Goal: Information Seeking & Learning: Learn about a topic

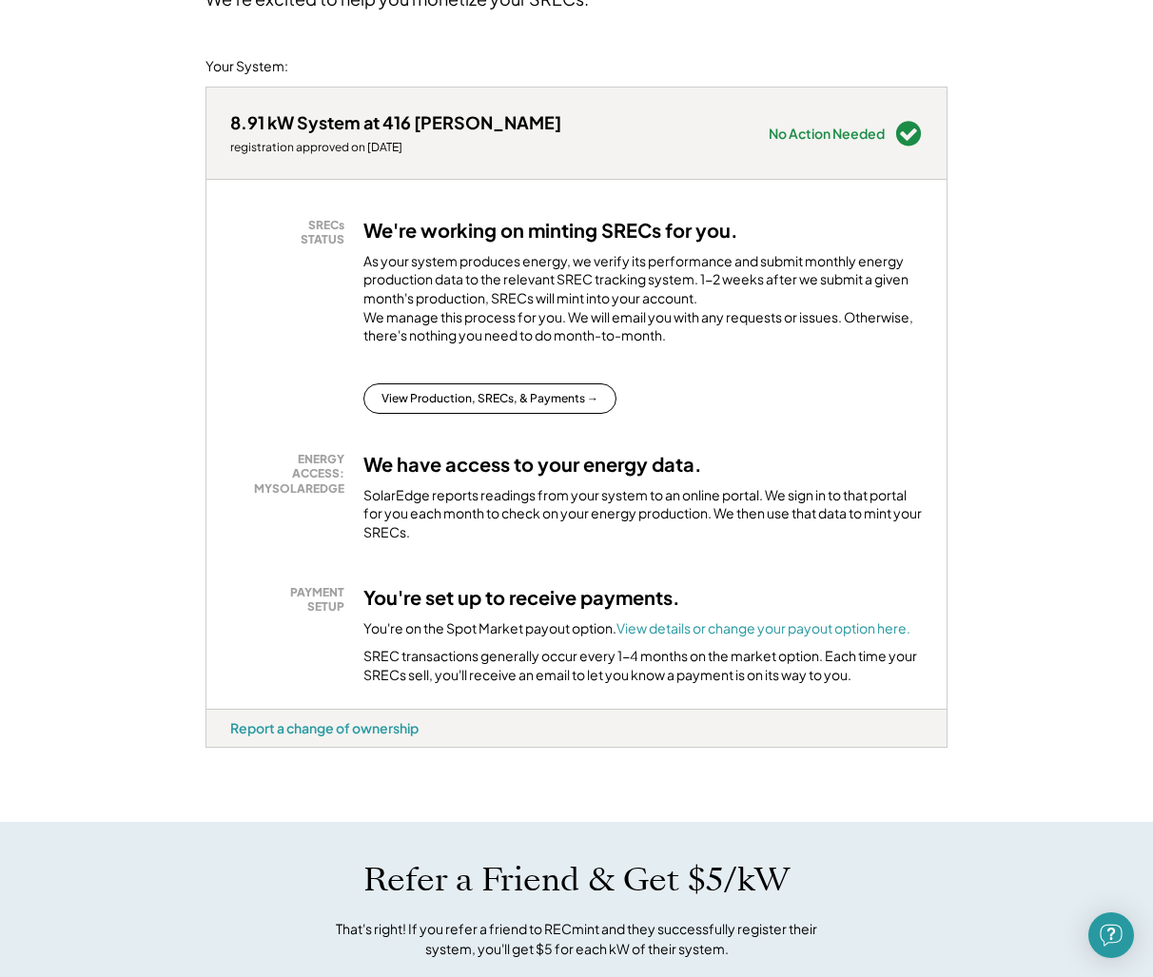
scroll to position [202, 0]
click at [513, 411] on button "View Production, SRECs, & Payments →" at bounding box center [489, 397] width 253 height 30
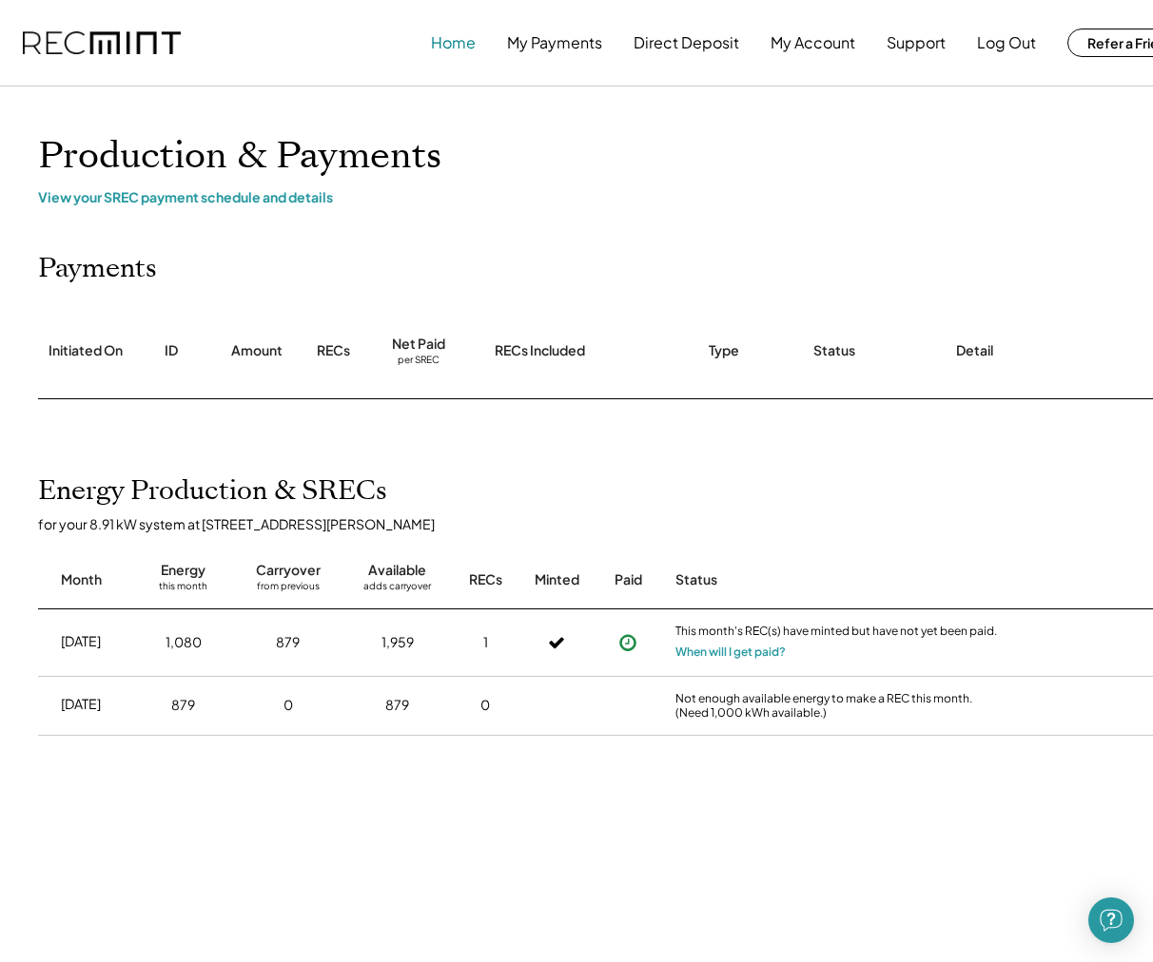
click at [460, 49] on button "Home" at bounding box center [453, 43] width 45 height 38
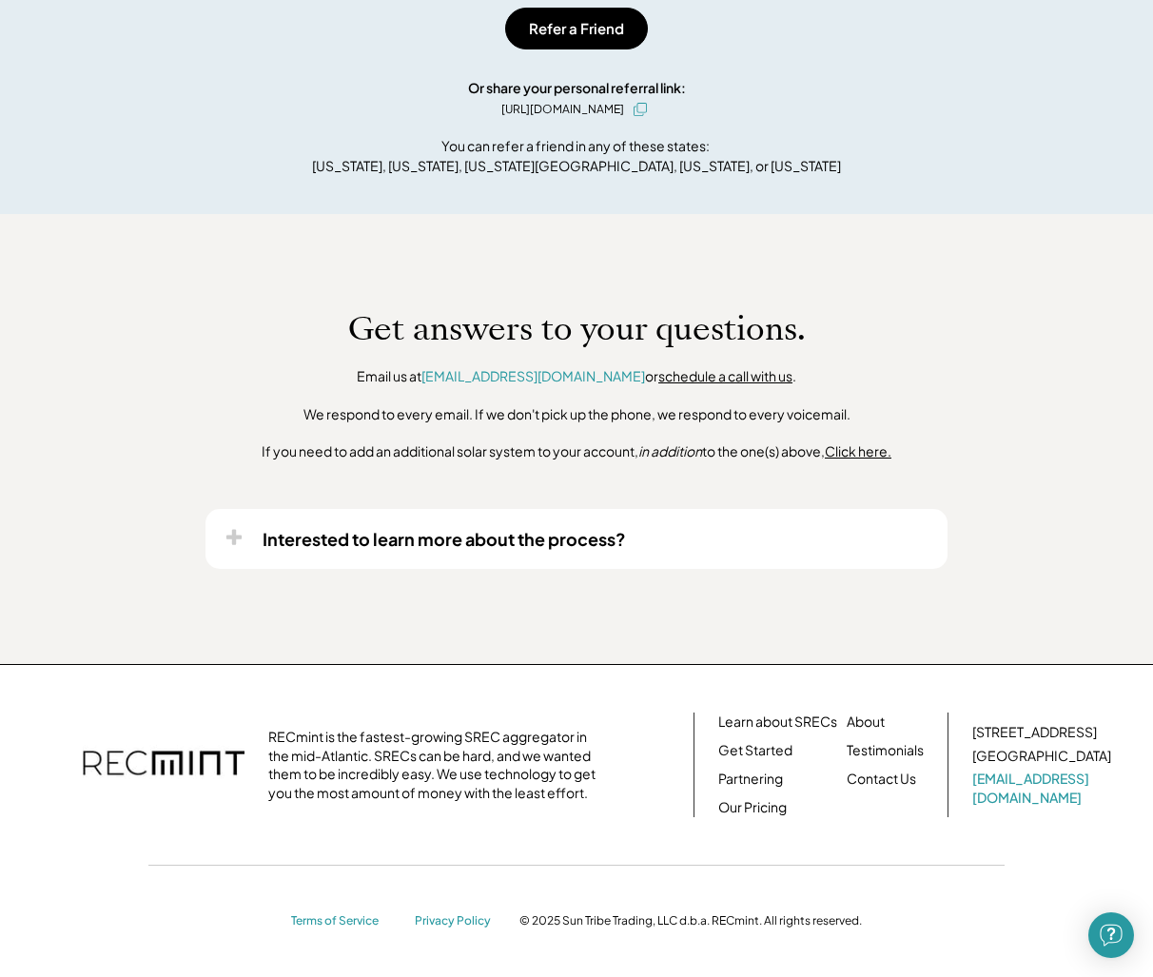
scroll to position [1288, 0]
click at [733, 802] on link "Our Pricing" at bounding box center [752, 807] width 68 height 19
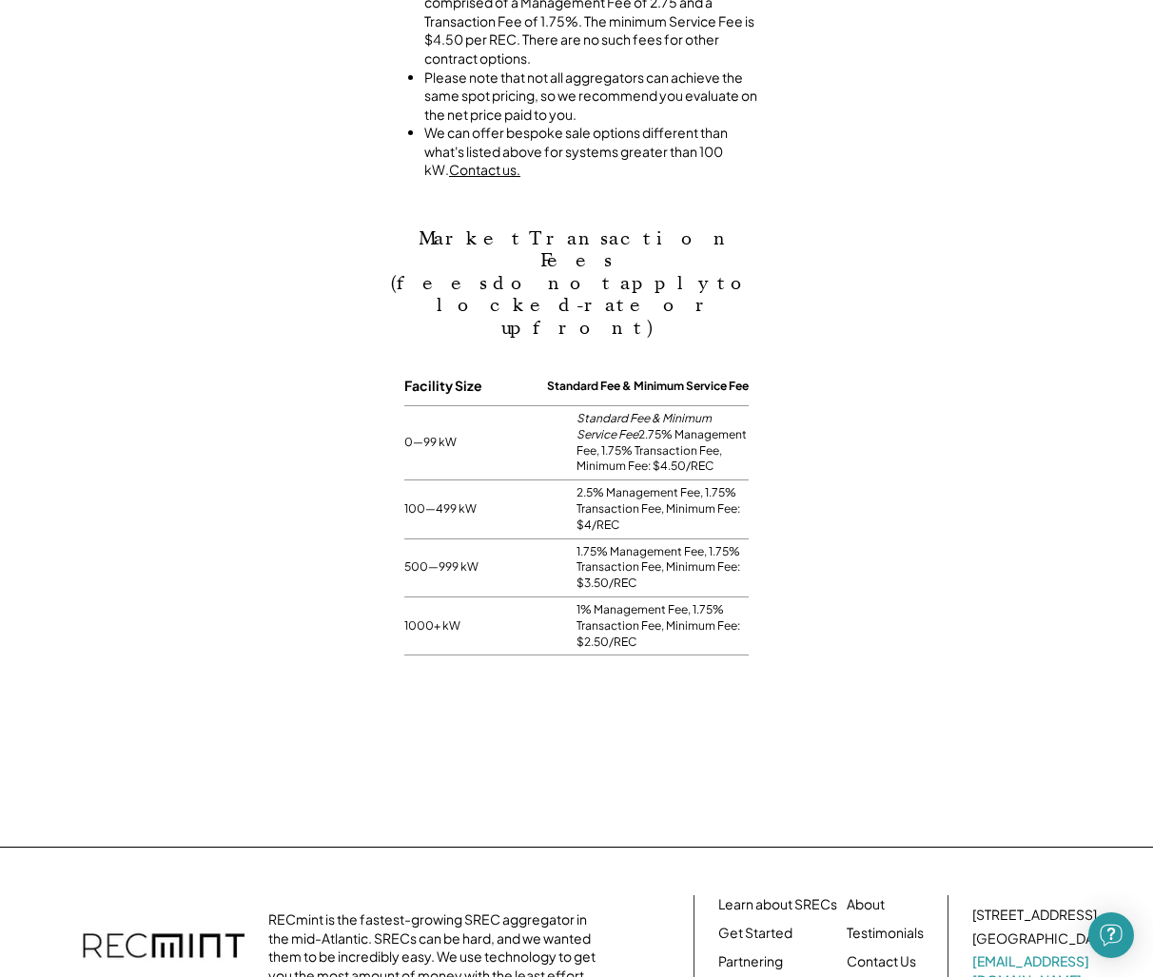
scroll to position [1420, 0]
